Goal: Information Seeking & Learning: Learn about a topic

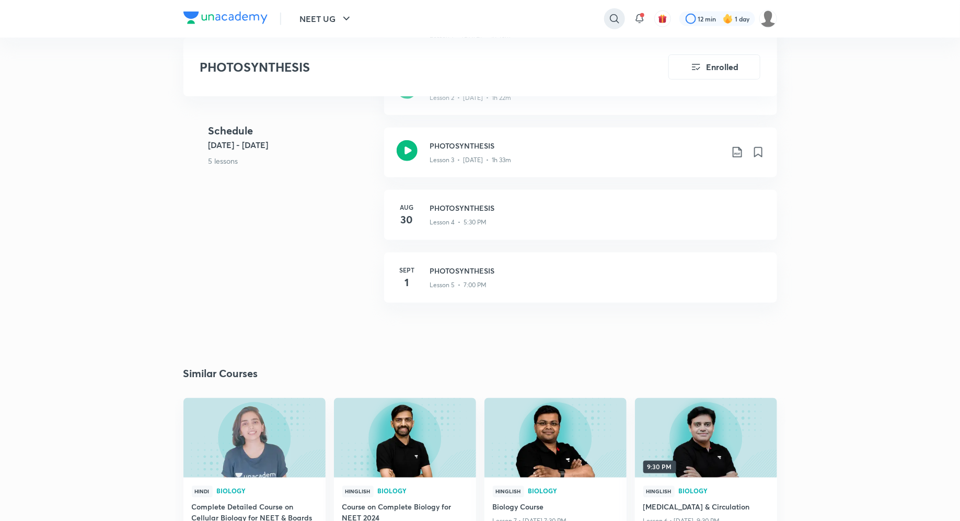
click at [620, 18] on icon at bounding box center [615, 19] width 13 height 13
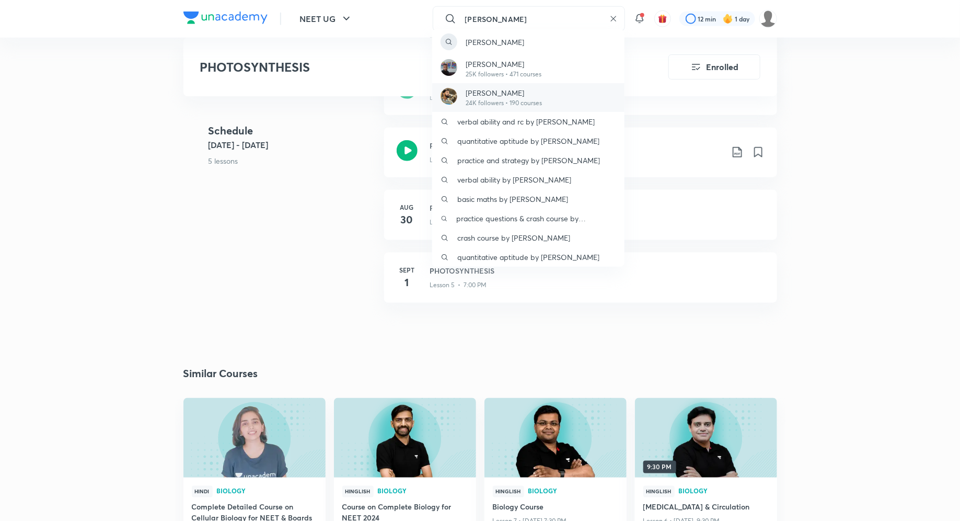
type input "[PERSON_NAME]"
click at [504, 89] on p "[PERSON_NAME]" at bounding box center [504, 92] width 76 height 11
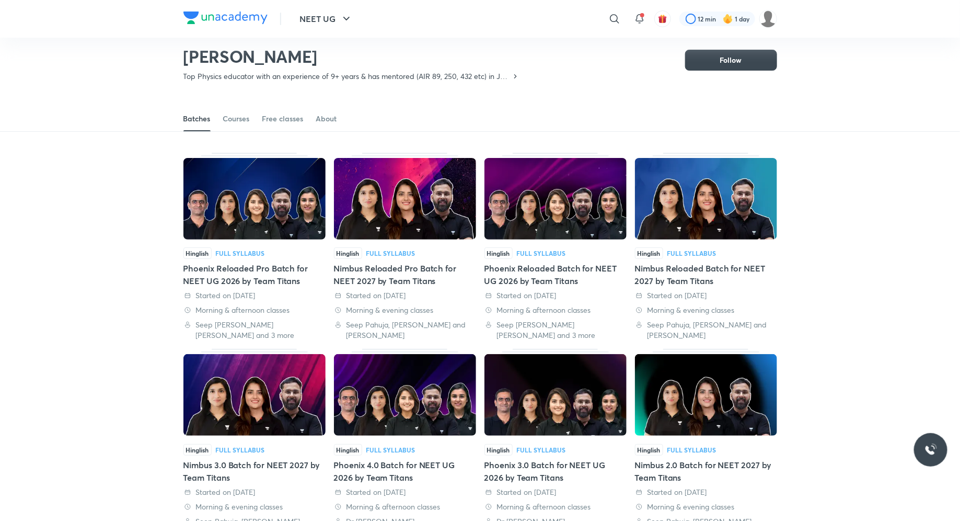
scroll to position [45, 0]
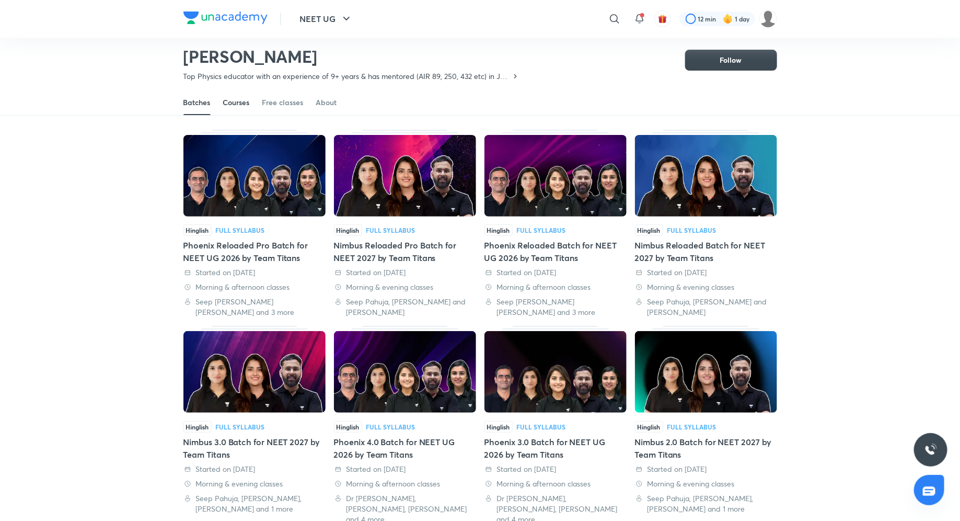
click at [234, 106] on div "Courses" at bounding box center [236, 102] width 27 height 10
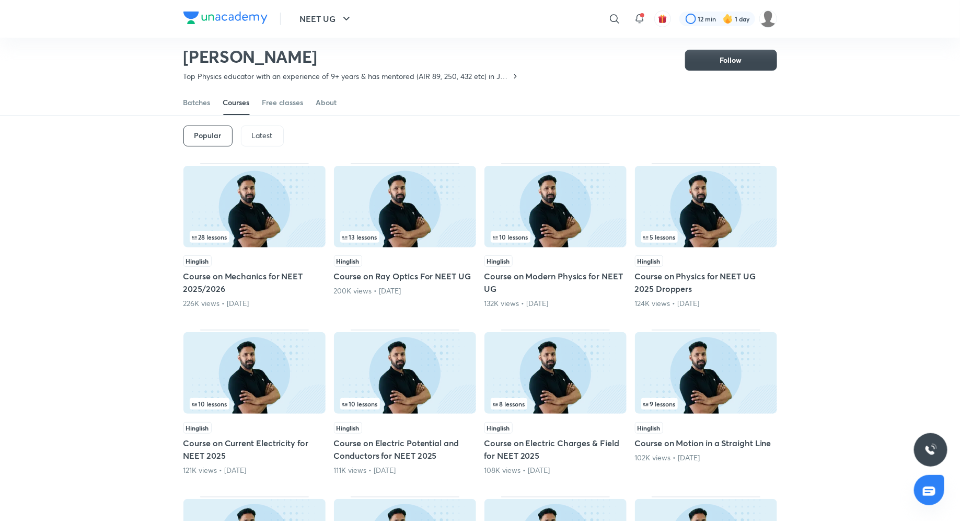
click at [257, 132] on p "Latest" at bounding box center [262, 135] width 21 height 8
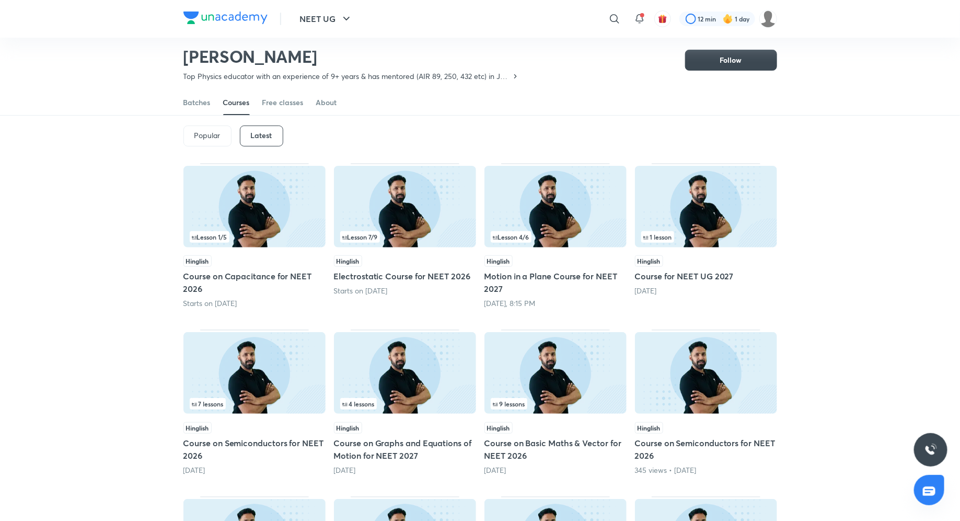
click at [541, 279] on h5 "Motion in a Plane Course for NEET 2027" at bounding box center [556, 282] width 142 height 25
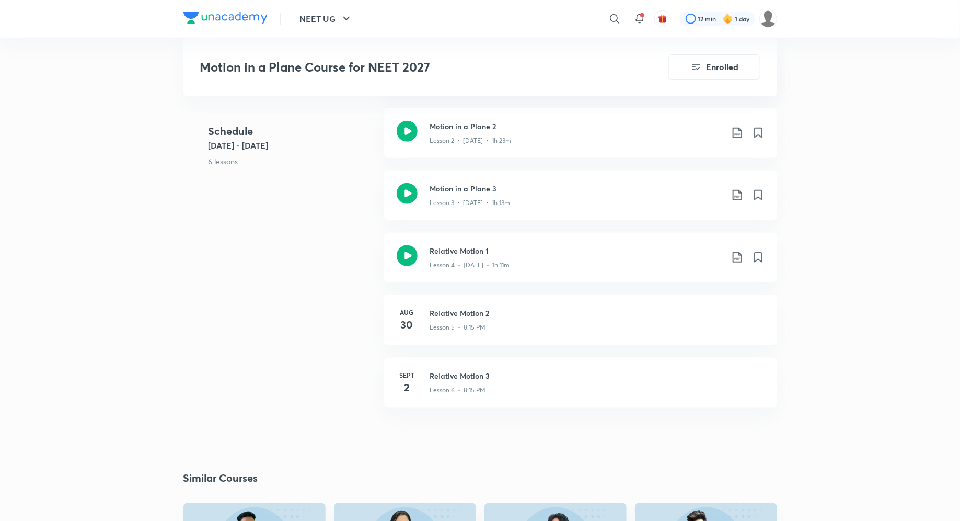
scroll to position [489, 0]
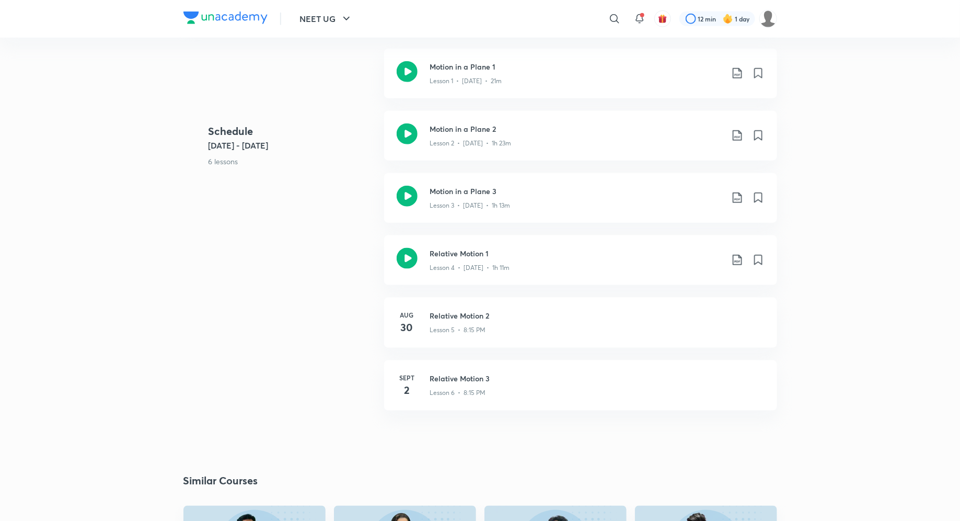
scroll to position [45, 0]
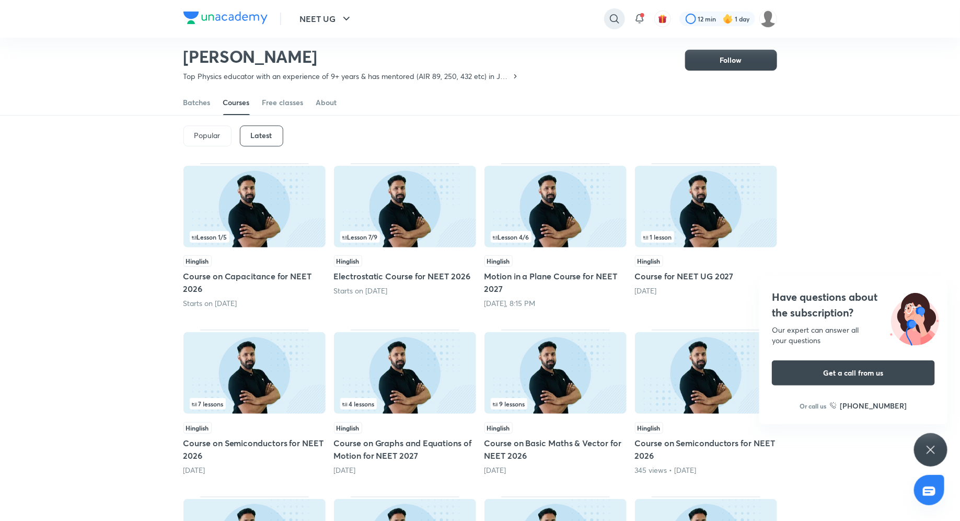
click at [610, 9] on div at bounding box center [614, 18] width 21 height 21
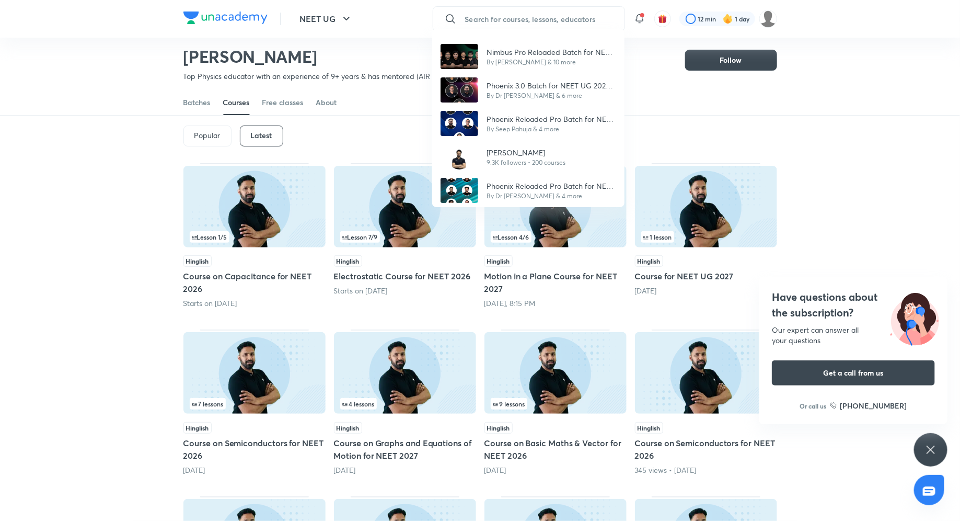
click at [615, 20] on div "Nimbus Pro Reloaded Batch for NEET 2026 by Team Super Six By [PERSON_NAME] & 10…" at bounding box center [480, 260] width 960 height 521
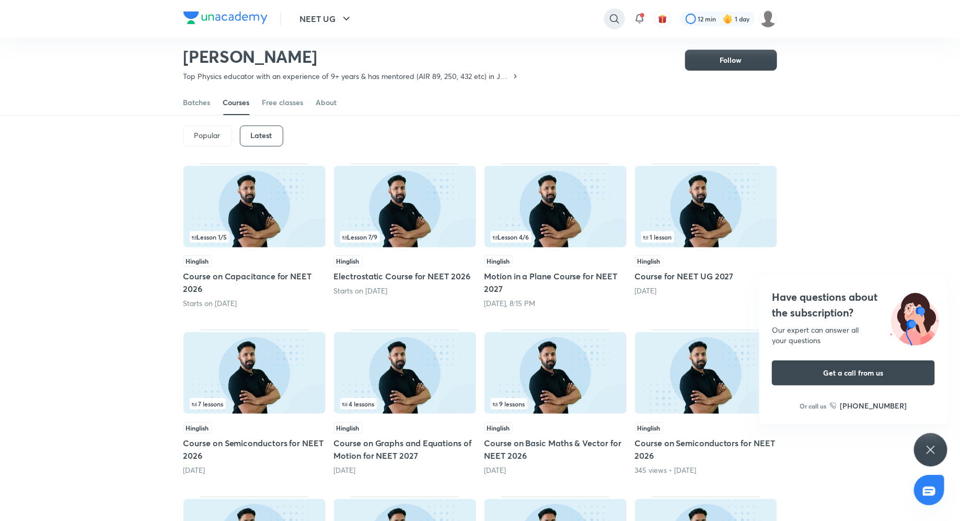
click at [614, 19] on icon at bounding box center [615, 19] width 13 height 13
type input "nimbus titans reloaded pro"
click at [504, 42] on p "nimbus titans reloaded pro" at bounding box center [511, 42] width 90 height 11
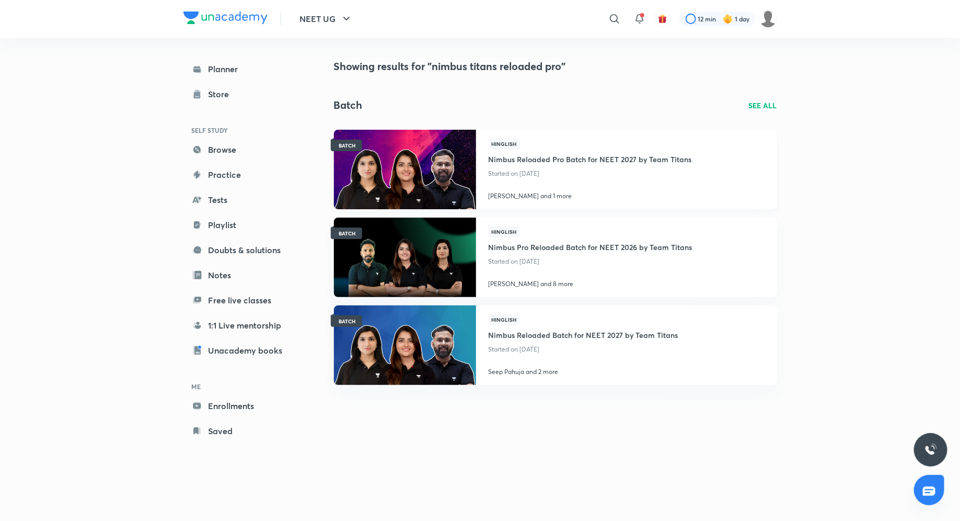
click at [576, 157] on h4 "Nimbus Reloaded Pro Batch for NEET 2027 by Team Titans" at bounding box center [590, 158] width 203 height 17
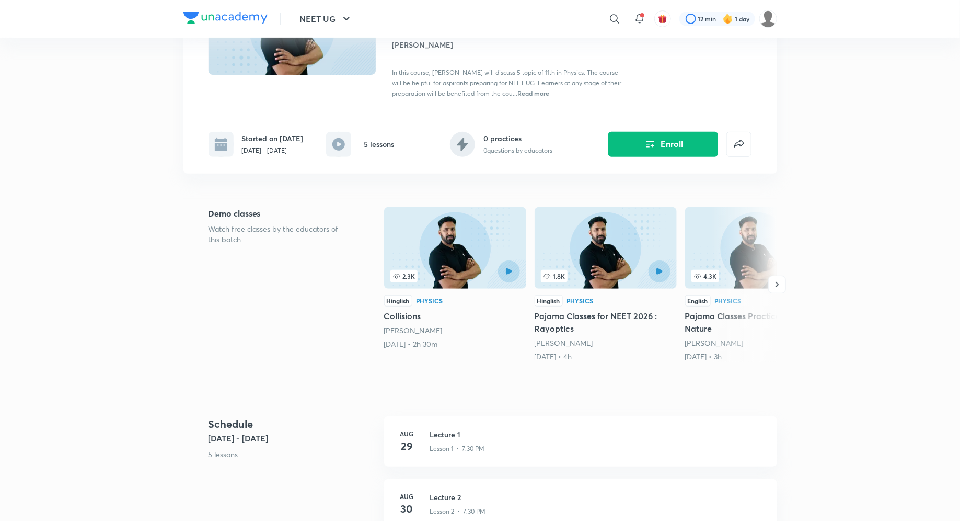
scroll to position [131, 0]
click at [444, 431] on h3 "Lecture 1" at bounding box center [597, 435] width 335 height 11
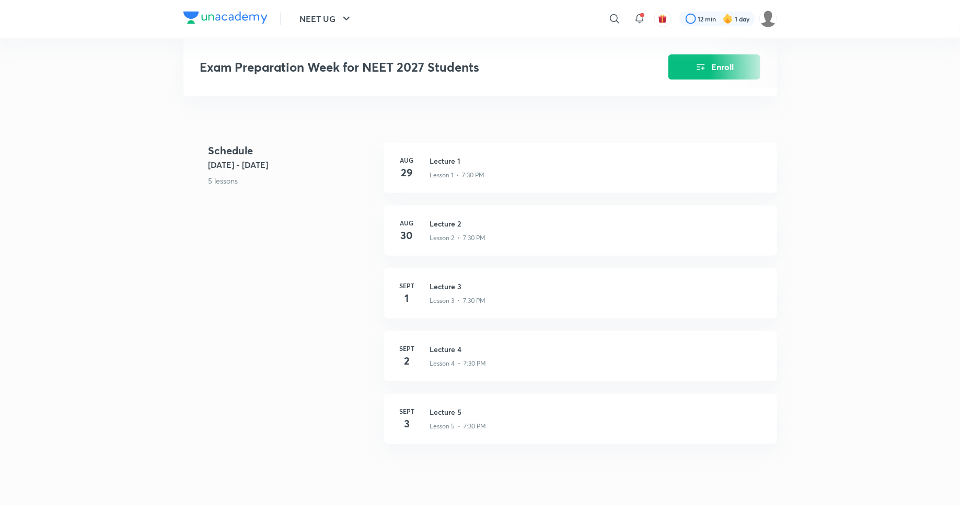
scroll to position [392, 0]
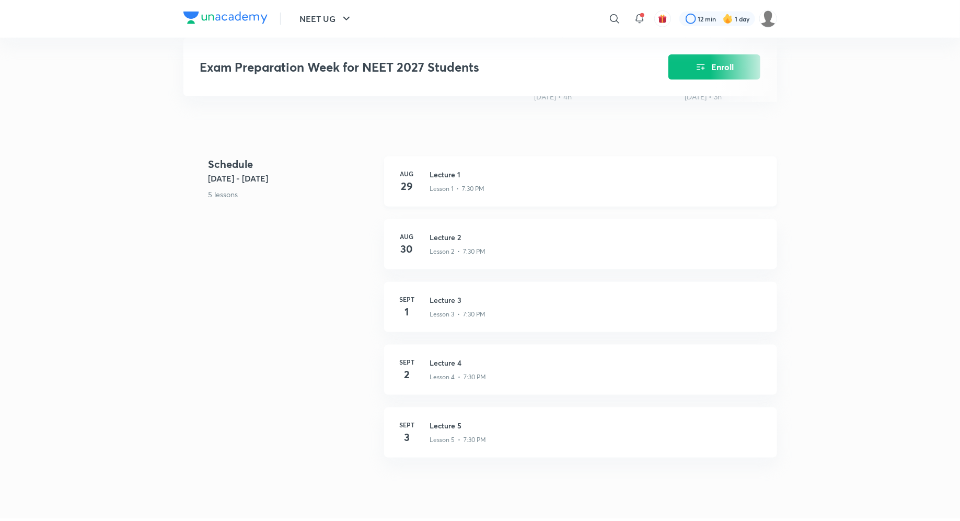
click at [455, 173] on h3 "Lecture 1" at bounding box center [597, 174] width 335 height 11
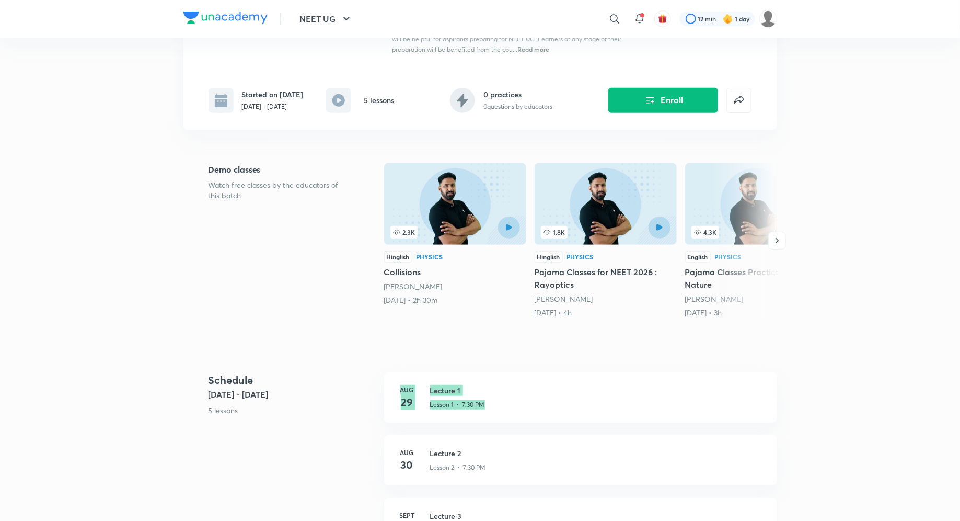
scroll to position [211, 0]
